Goal: Task Accomplishment & Management: Complete application form

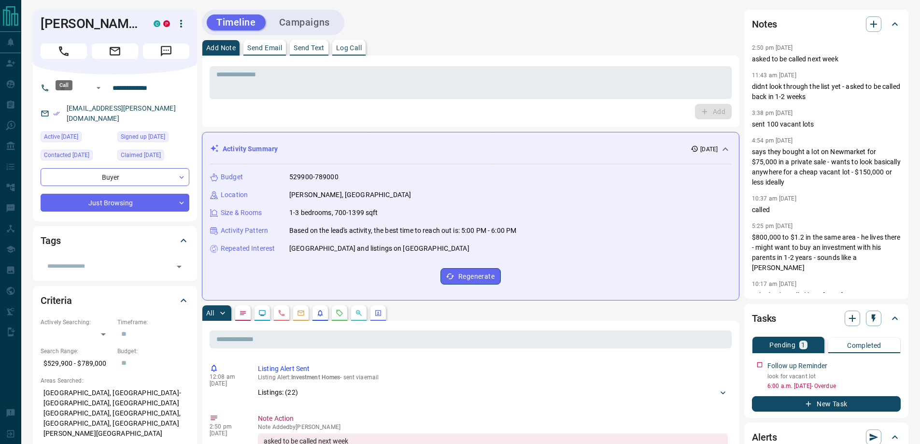
click at [57, 57] on icon "Call" at bounding box center [63, 51] width 13 height 13
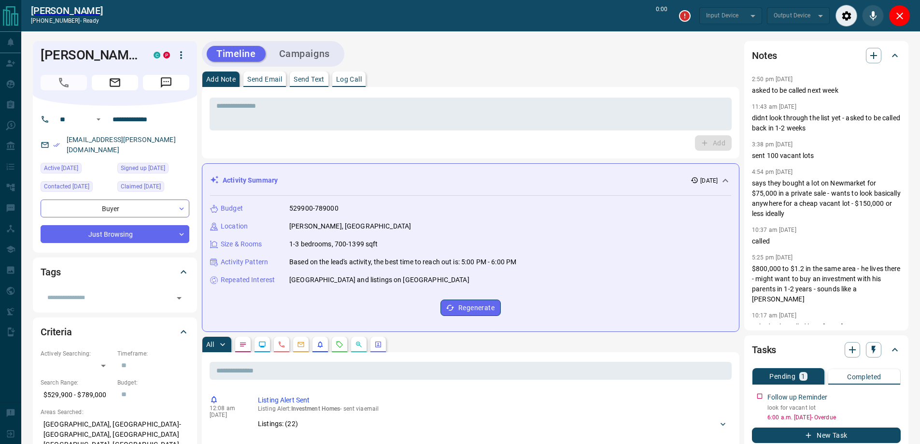
type input "*******"
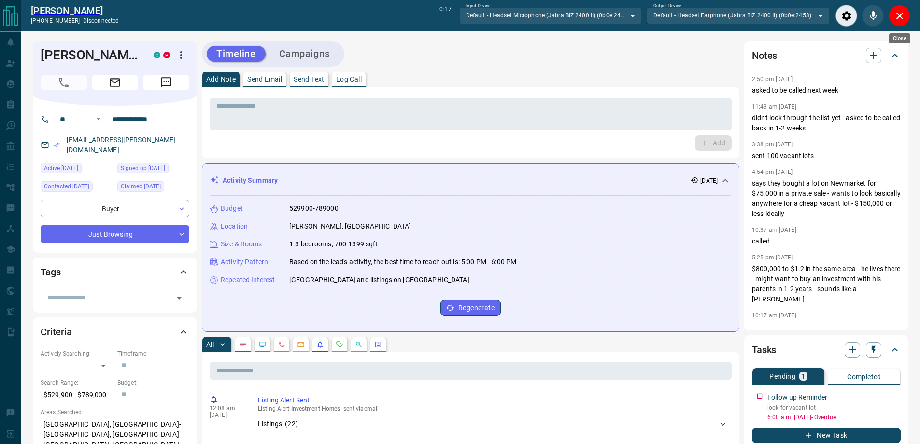
drag, startPoint x: 898, startPoint y: 13, endPoint x: 127, endPoint y: 116, distance: 777.3
click at [899, 13] on icon "Close" at bounding box center [900, 16] width 12 height 12
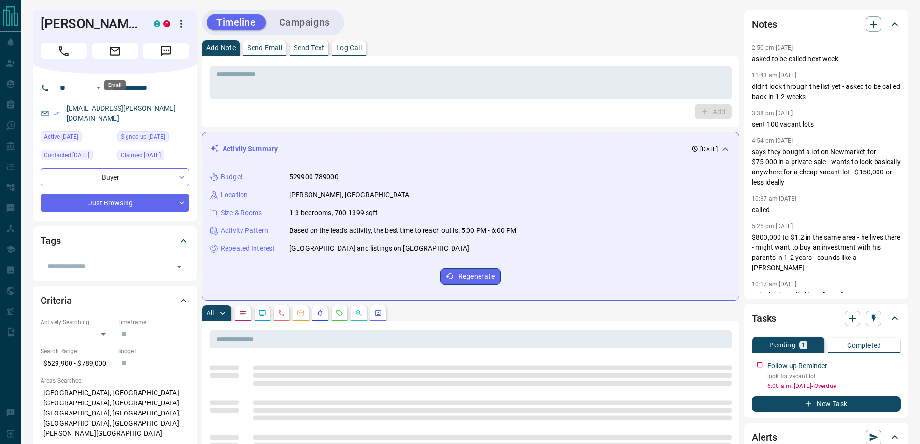
click at [62, 57] on icon "Call" at bounding box center [63, 51] width 13 height 13
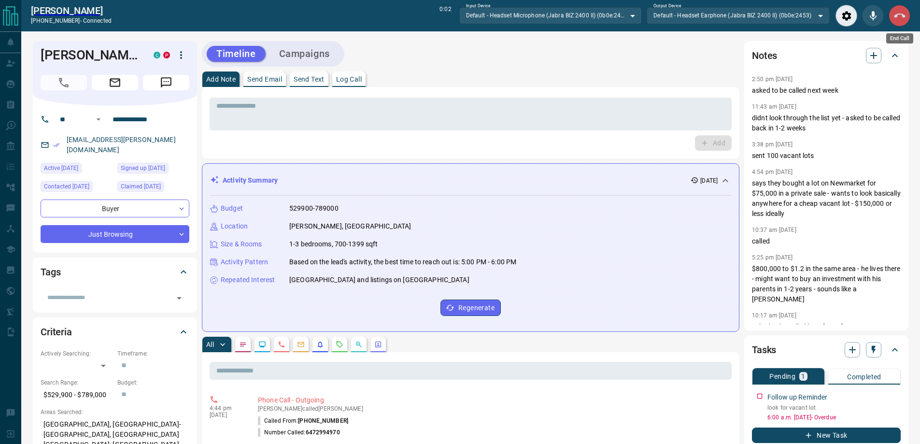
click at [905, 17] on button "End Call" at bounding box center [899, 16] width 22 height 22
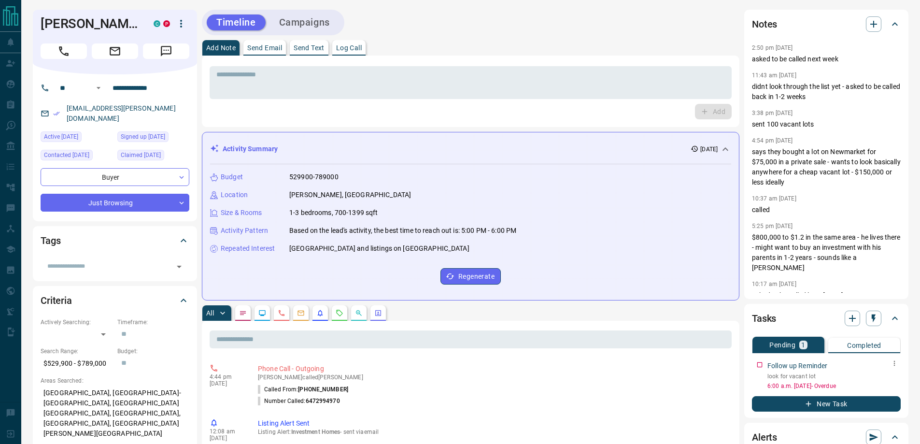
click at [892, 364] on icon "button" at bounding box center [894, 363] width 8 height 8
click at [881, 384] on li "Edit" at bounding box center [879, 379] width 42 height 14
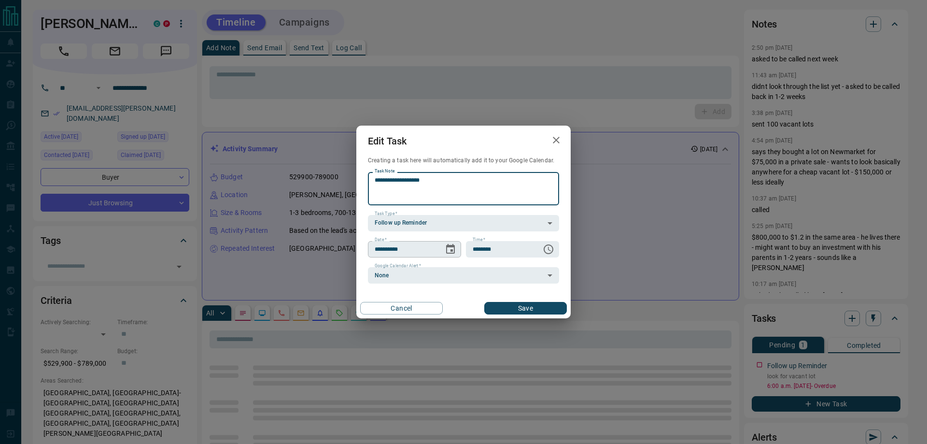
click at [450, 251] on icon "Choose date, selected date is Oct 14, 2025" at bounding box center [450, 249] width 9 height 10
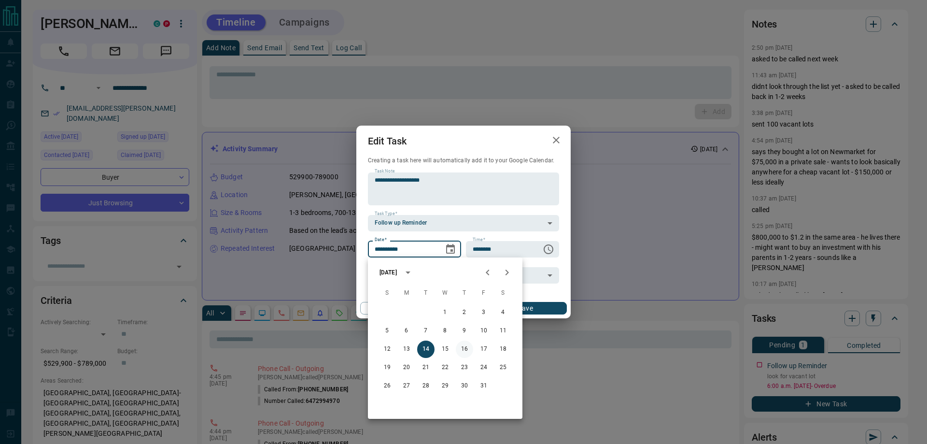
click at [462, 346] on button "16" at bounding box center [464, 348] width 17 height 17
type input "**********"
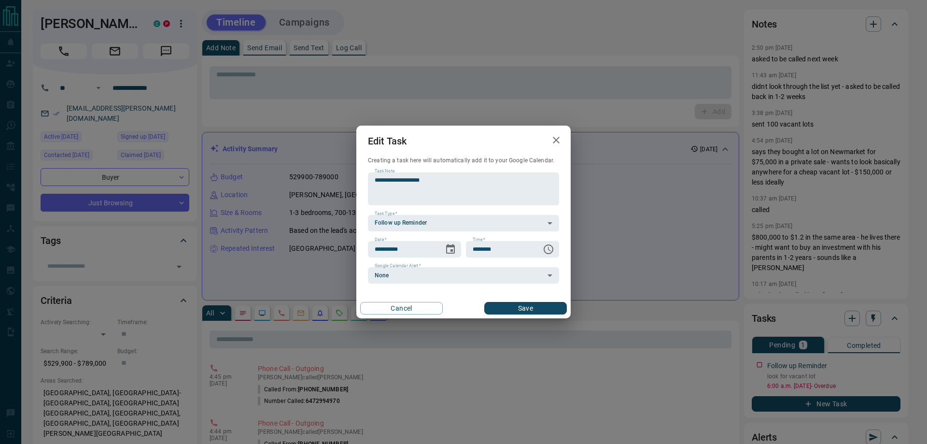
click at [524, 298] on div "Cancel Save" at bounding box center [463, 308] width 214 height 20
click at [518, 308] on button "Save" at bounding box center [525, 308] width 83 height 13
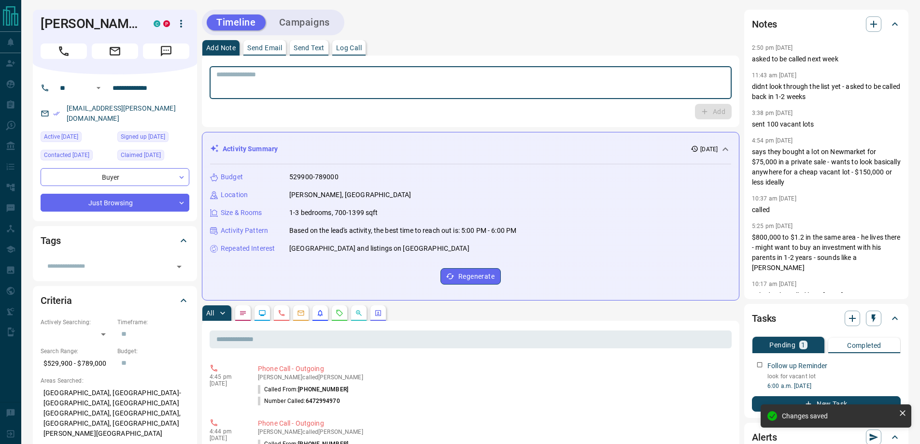
click at [320, 81] on textarea at bounding box center [470, 82] width 508 height 25
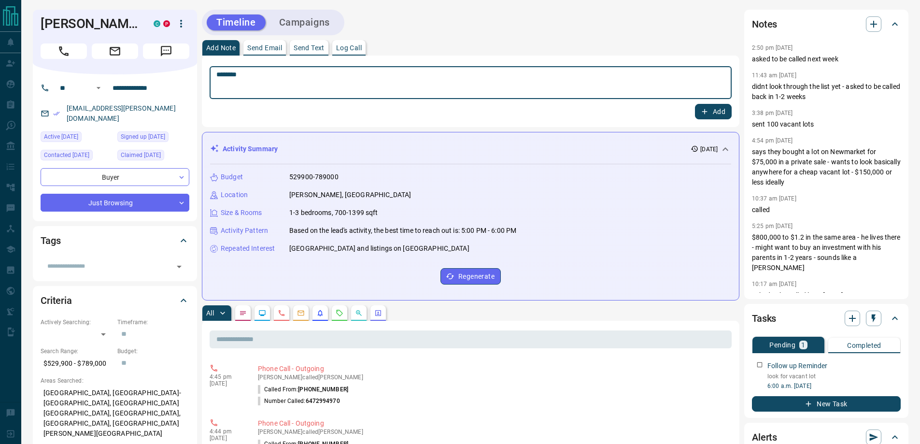
type textarea "********"
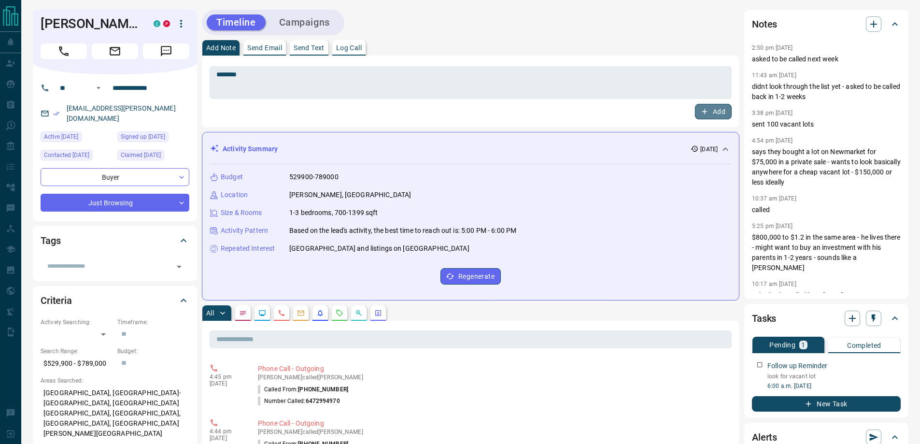
click at [710, 116] on button "Add" at bounding box center [713, 111] width 37 height 15
